Goal: Navigation & Orientation: Find specific page/section

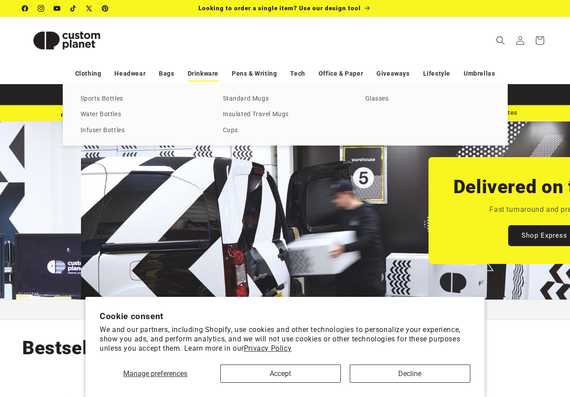
scroll to position [0, 570]
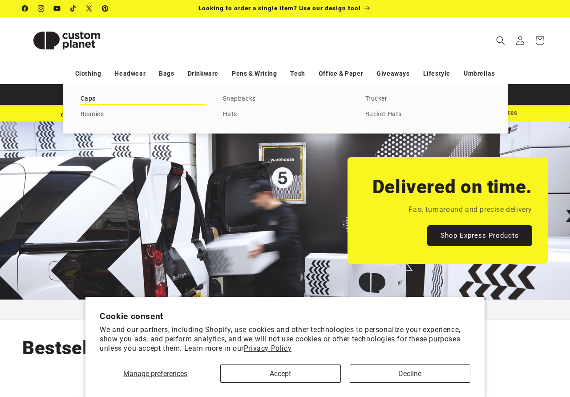
click at [93, 100] on link "Caps" at bounding box center [142, 99] width 125 height 12
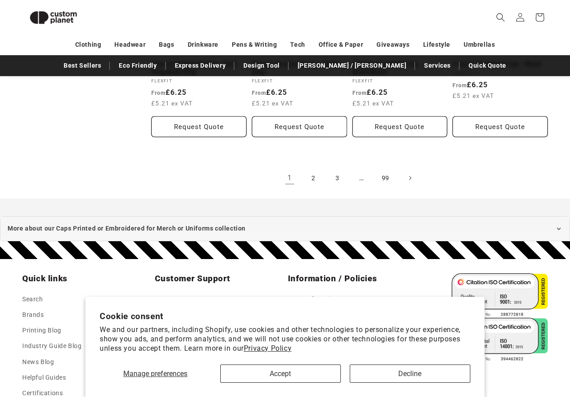
scroll to position [1007, 0]
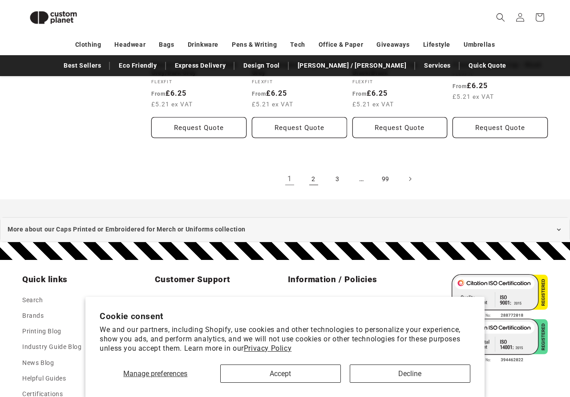
click at [310, 169] on link "2" at bounding box center [314, 179] width 20 height 20
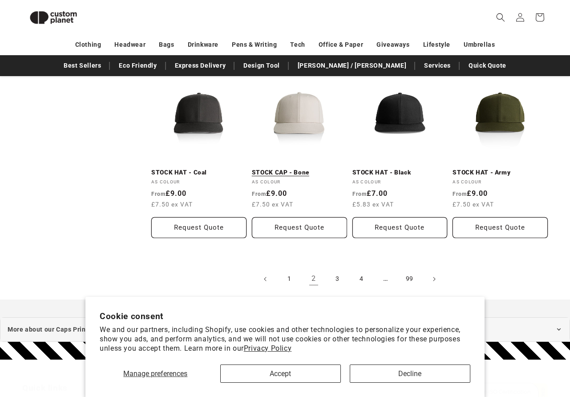
scroll to position [885, 0]
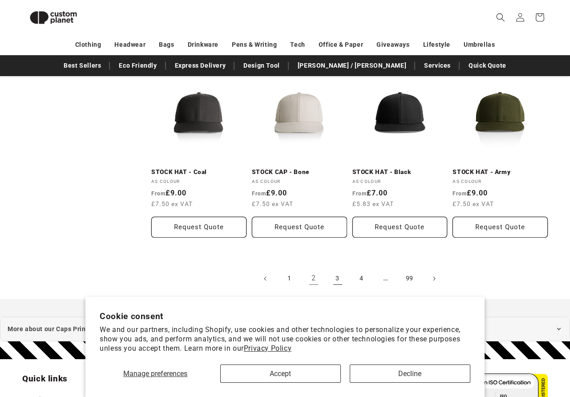
click at [335, 269] on link "3" at bounding box center [338, 279] width 20 height 20
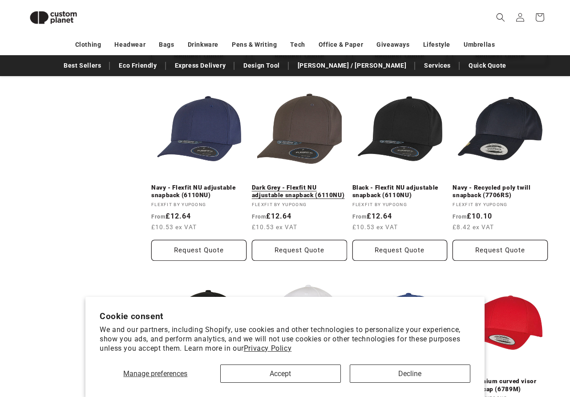
scroll to position [502, 0]
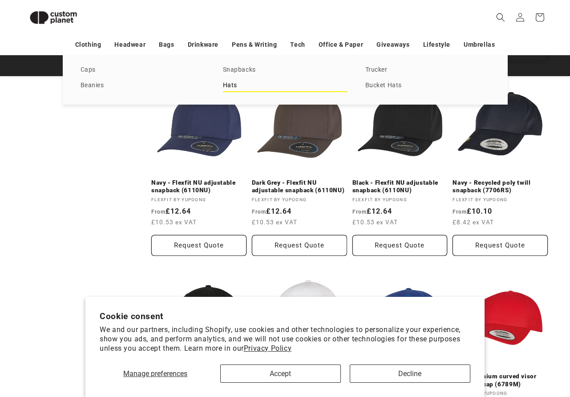
click at [226, 83] on link "Hats" at bounding box center [285, 86] width 125 height 12
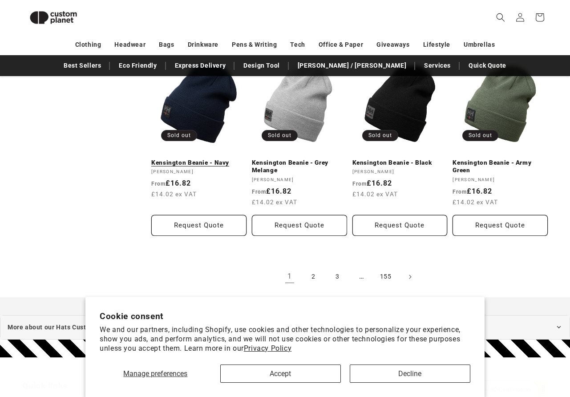
scroll to position [897, 0]
